Goal: Task Accomplishment & Management: Manage account settings

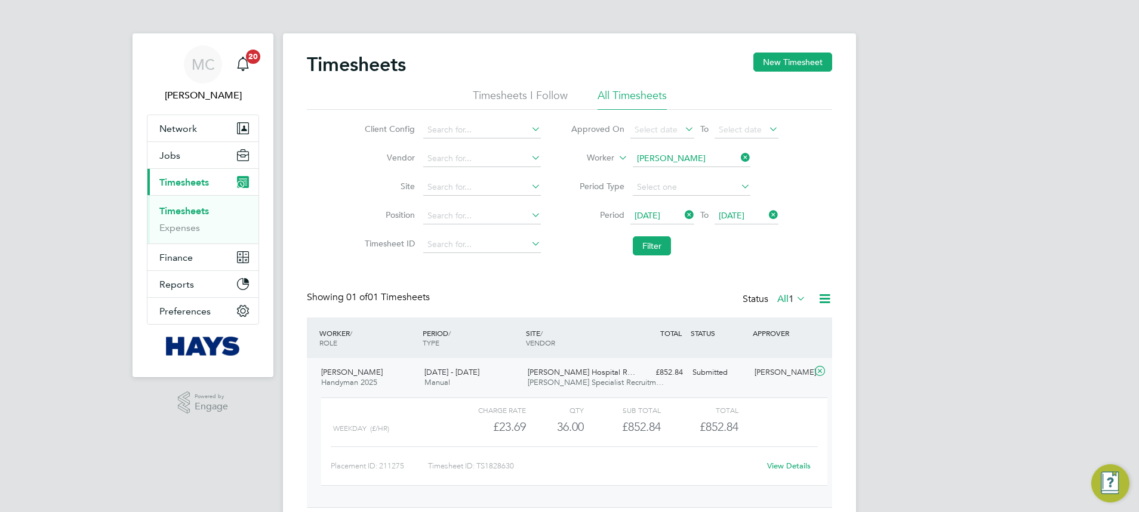
scroll to position [20, 116]
click at [168, 161] on button "Jobs" at bounding box center [202, 155] width 111 height 26
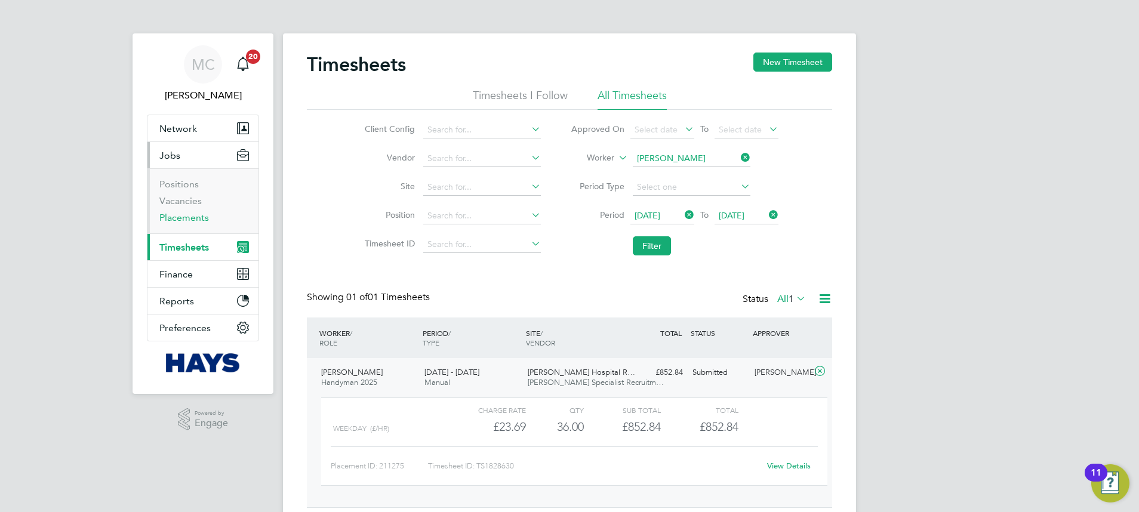
click at [189, 220] on link "Placements" at bounding box center [184, 217] width 50 height 11
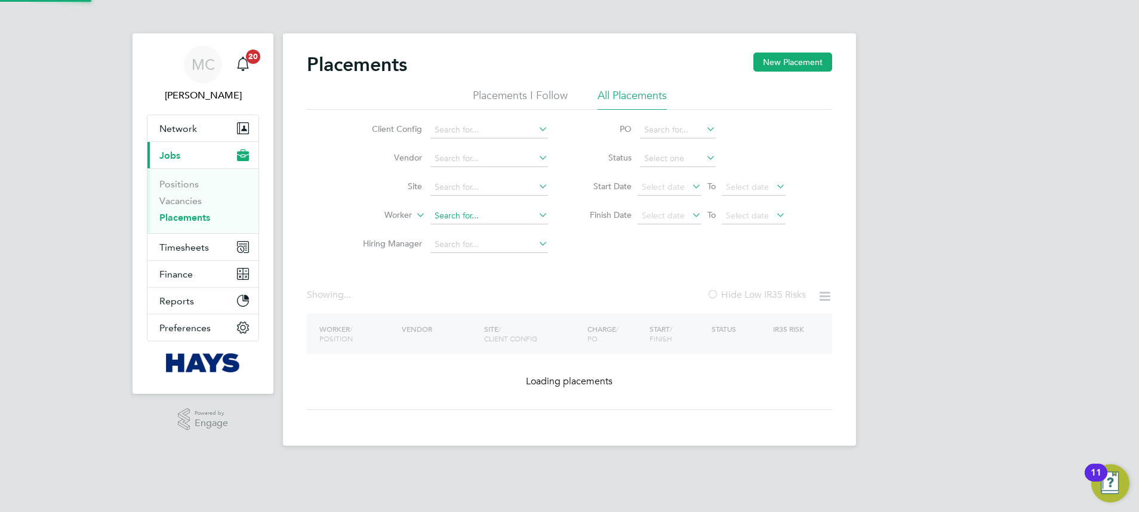
click at [472, 217] on input at bounding box center [489, 216] width 118 height 17
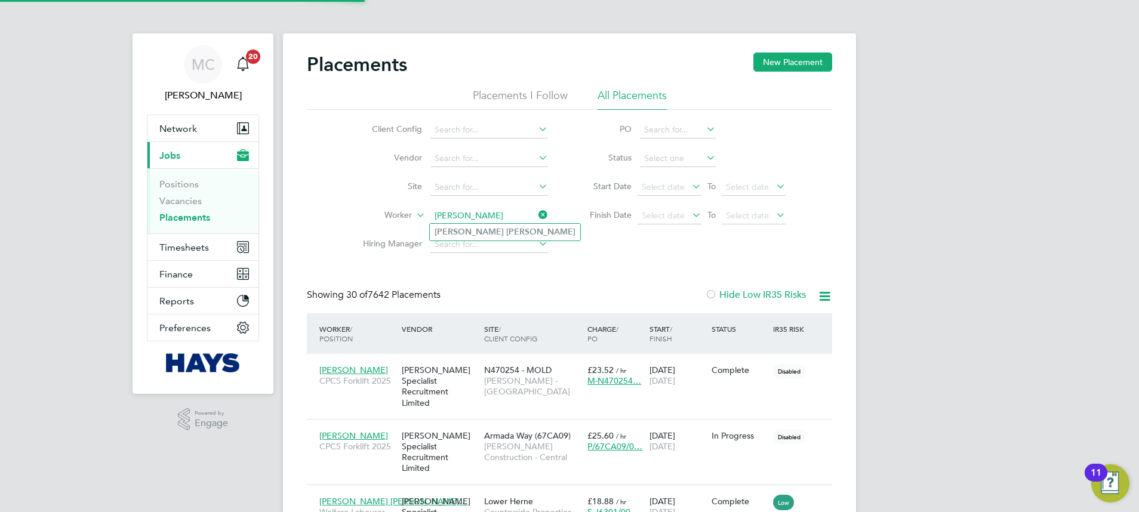
type input "peter lee"
click at [492, 223] on ul "Peter Lee" at bounding box center [505, 231] width 152 height 17
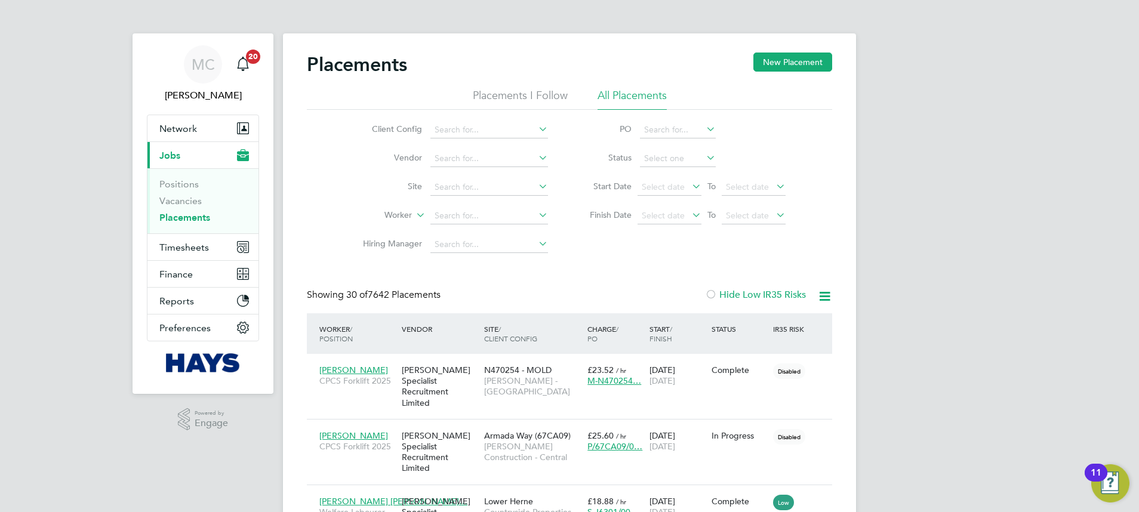
click at [454, 196] on li "Site" at bounding box center [450, 187] width 224 height 29
click at [451, 210] on input at bounding box center [489, 216] width 118 height 17
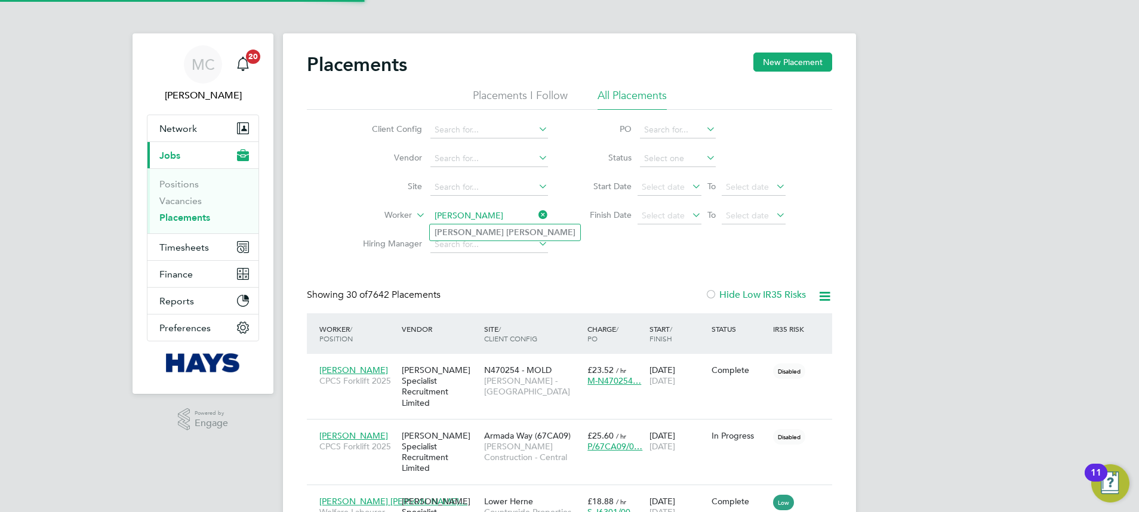
click at [490, 232] on li "Peter Lee" at bounding box center [505, 232] width 150 height 16
type input "[PERSON_NAME]"
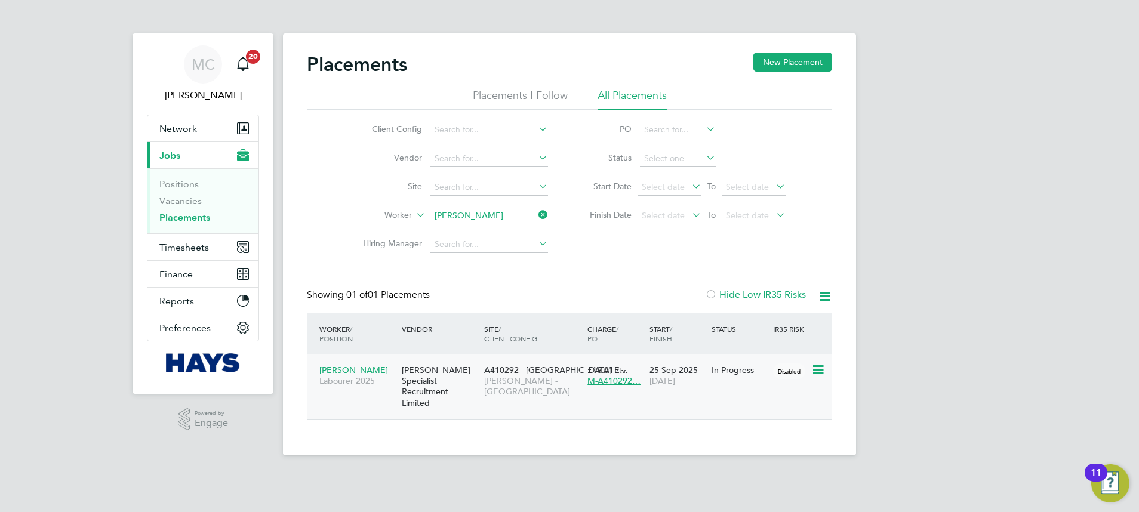
click at [778, 384] on div "Peter Lee Labourer 2025 Hays Specialist Recruitment Limited A410292 - Harleston…" at bounding box center [569, 386] width 525 height 65
click at [749, 380] on div "In Progress" at bounding box center [739, 370] width 62 height 23
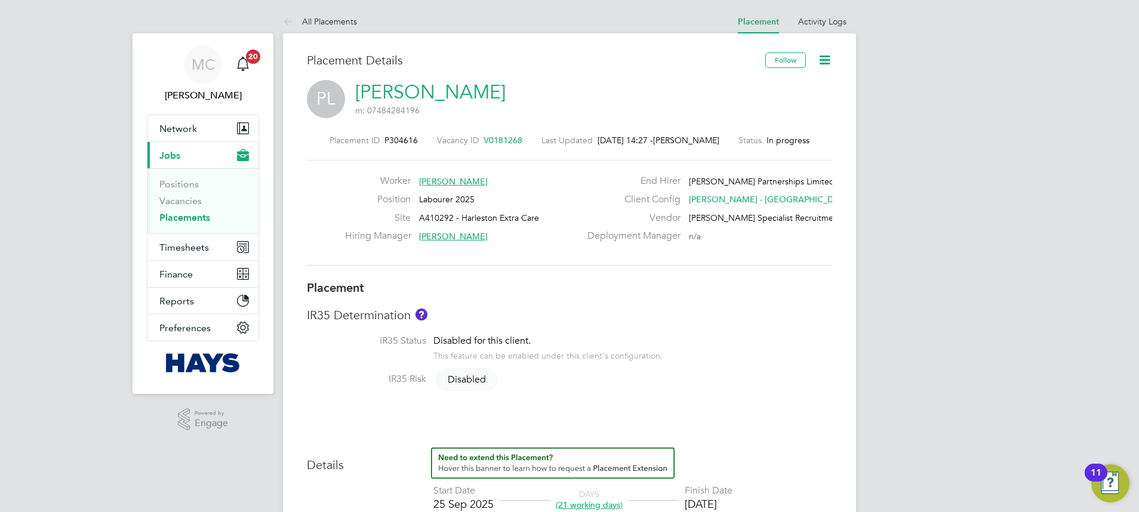
click at [411, 137] on span "P304616" at bounding box center [400, 140] width 33 height 11
copy span "P304616"
click at [826, 63] on icon at bounding box center [824, 60] width 15 height 15
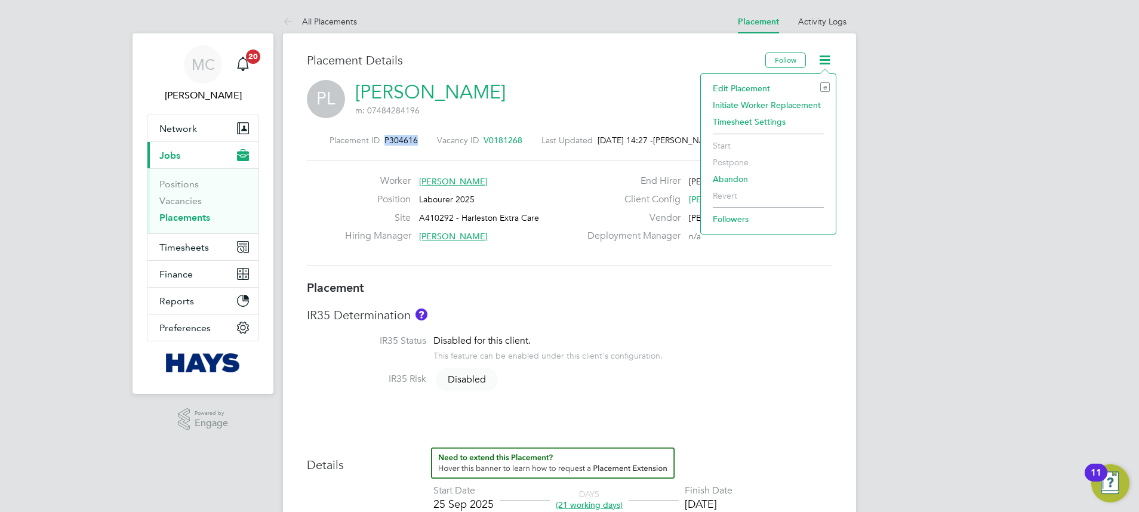
click at [748, 82] on li "Edit Placement e" at bounding box center [768, 88] width 123 height 17
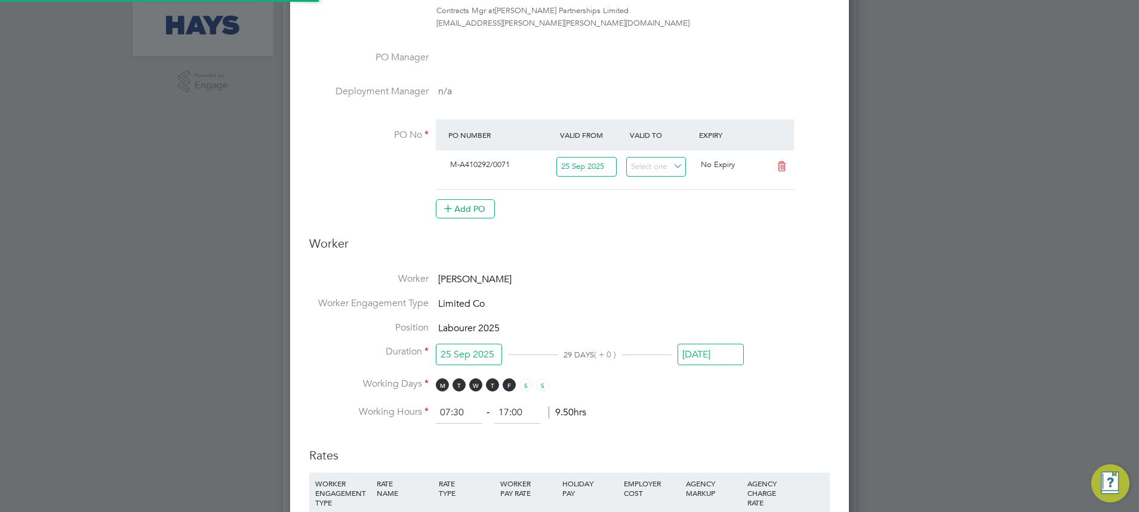
scroll to position [6, 6]
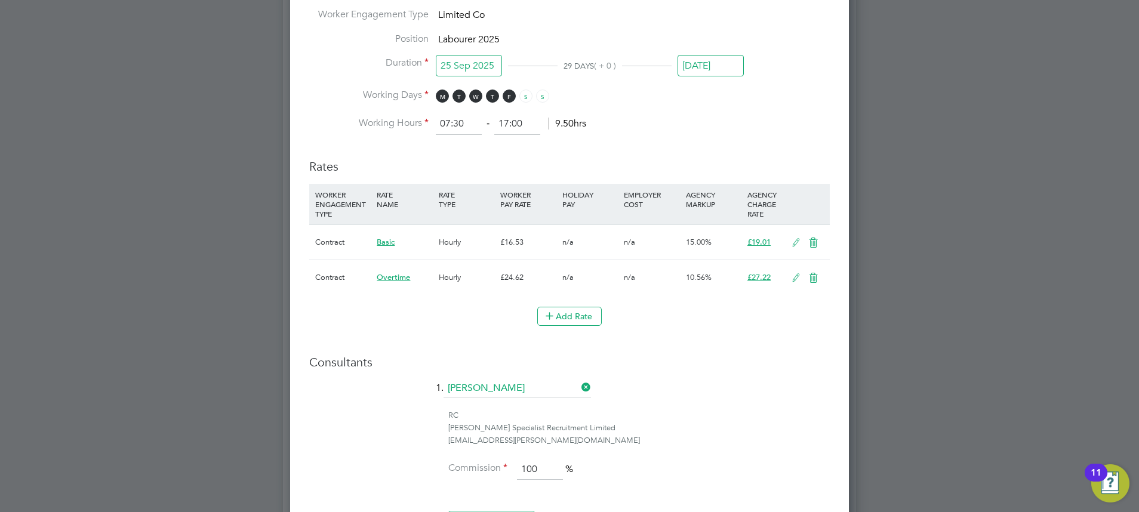
click at [486, 389] on input "[PERSON_NAME]" at bounding box center [516, 389] width 147 height 18
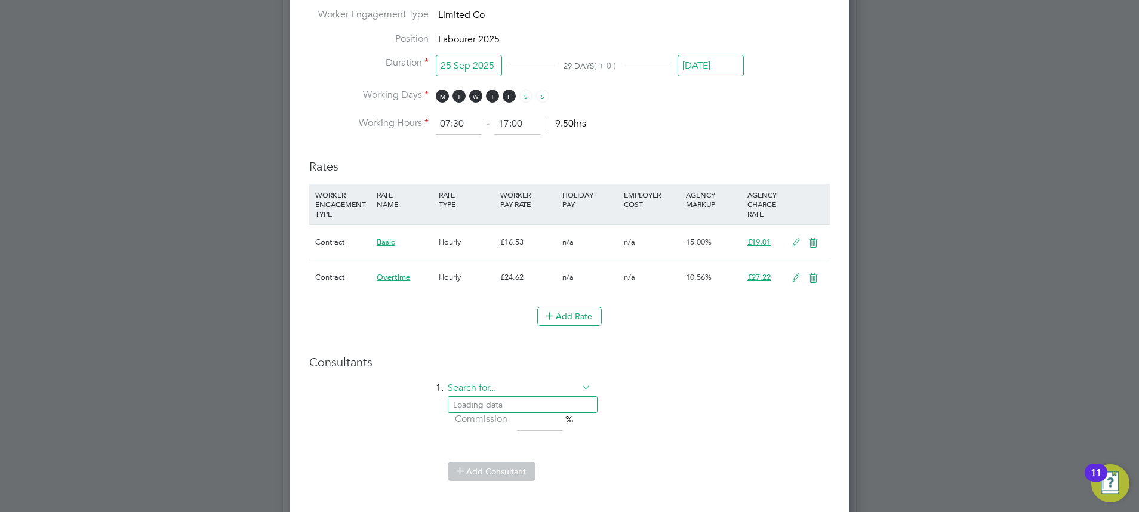
scroll to position [1287, 559]
click at [525, 403] on b "Ca" at bounding box center [530, 405] width 11 height 10
type input "[PERSON_NAME]"
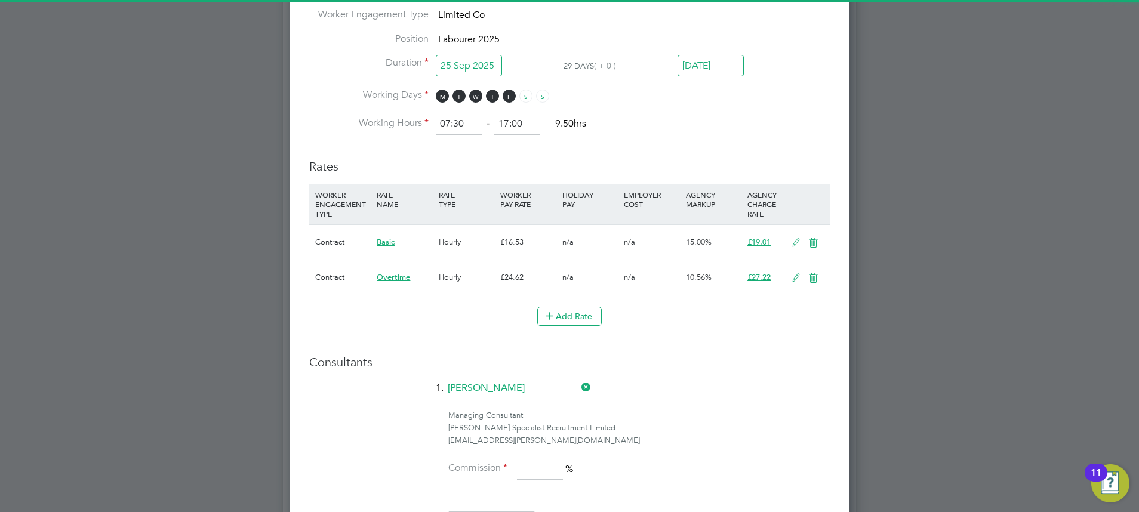
scroll to position [1336, 559]
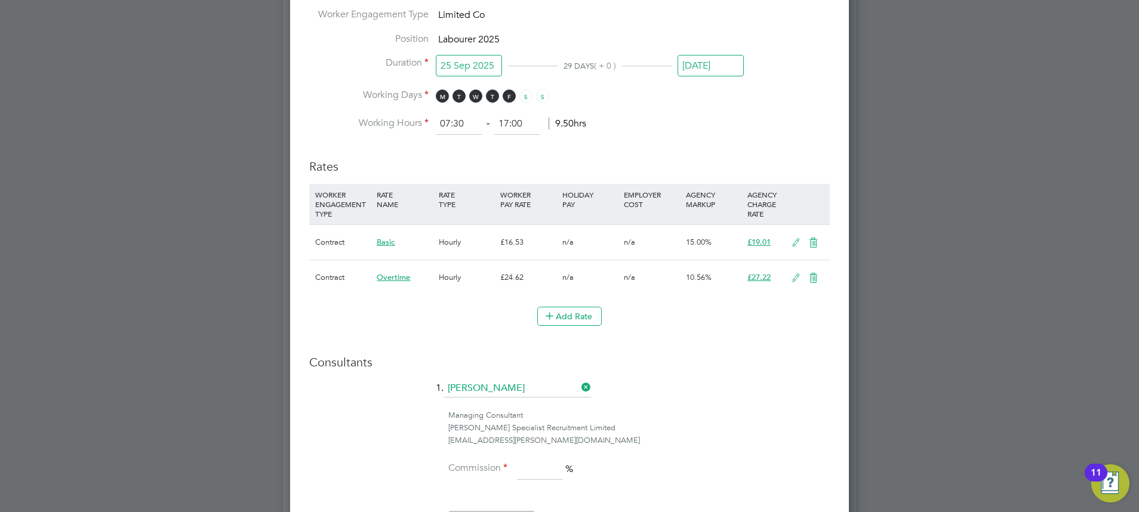
click at [528, 475] on input at bounding box center [540, 469] width 46 height 21
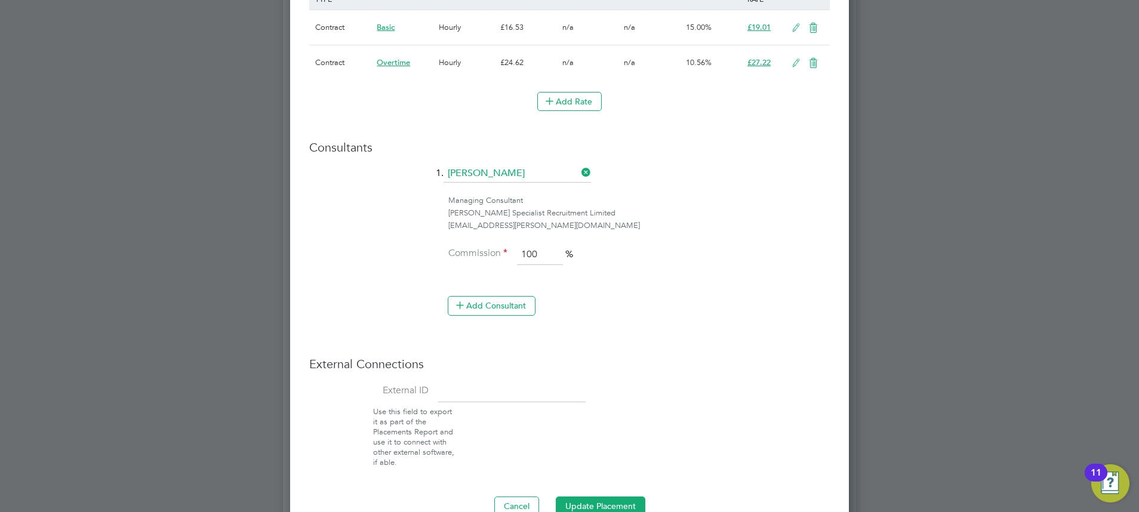
scroll to position [895, 0]
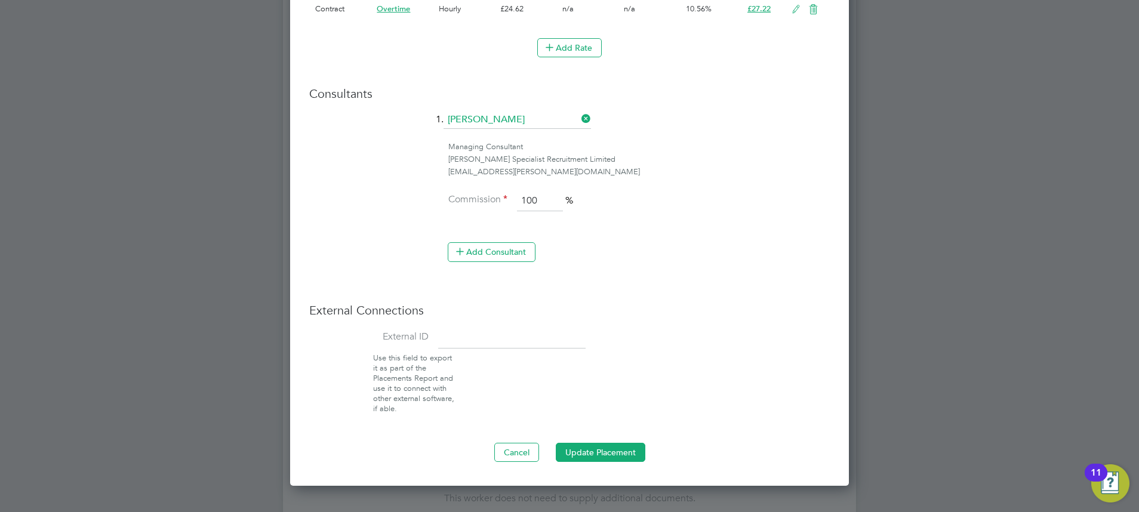
type input "100"
click at [490, 326] on div "External Connections External ID Use this field to export it as part of the Pla…" at bounding box center [569, 359] width 520 height 112
click at [486, 336] on input at bounding box center [511, 338] width 147 height 21
paste input "30653715"
type input "30653715"
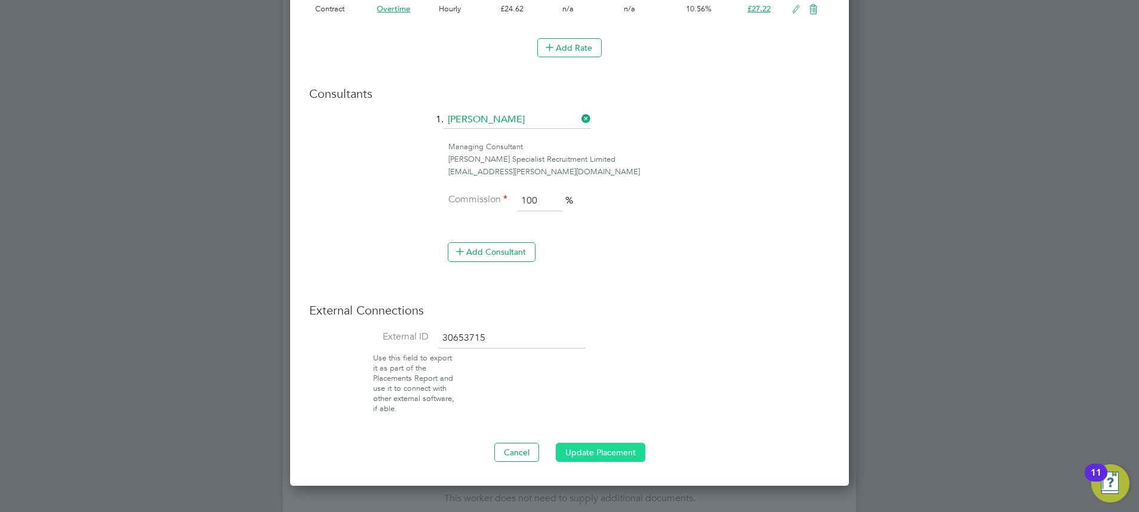
click at [581, 443] on button "Update Placement" at bounding box center [601, 452] width 90 height 19
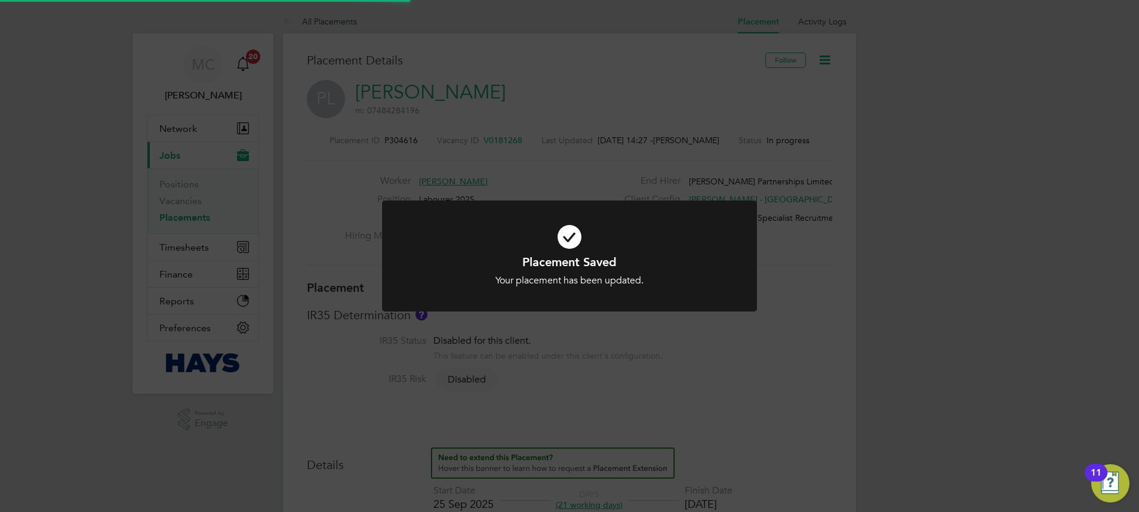
scroll to position [35, 84]
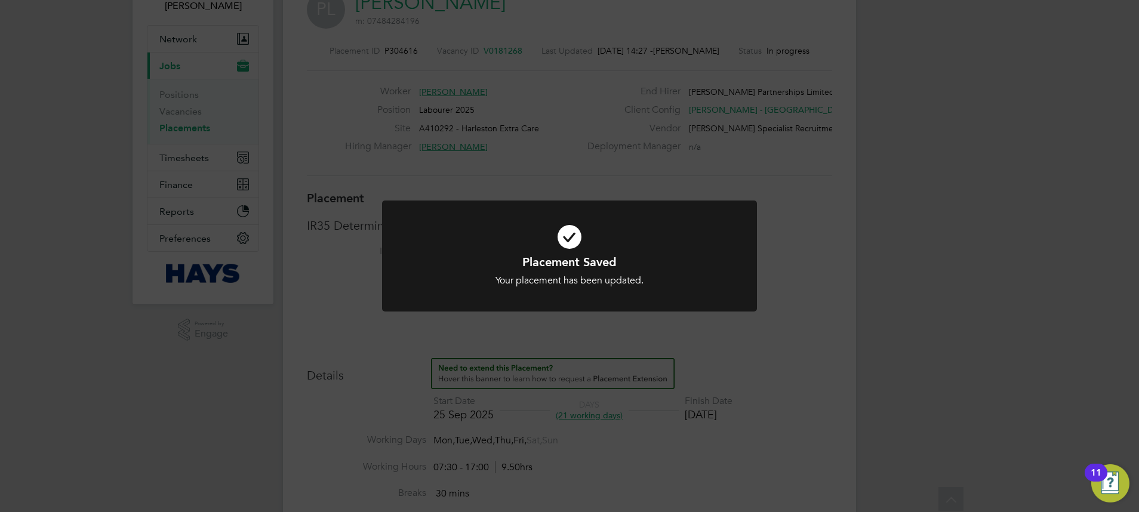
drag, startPoint x: 738, startPoint y: 187, endPoint x: 769, endPoint y: 130, distance: 64.4
click at [738, 187] on div "Placement Saved Your placement has been updated. Cancel Okay" at bounding box center [569, 256] width 1139 height 512
